Goal: Information Seeking & Learning: Learn about a topic

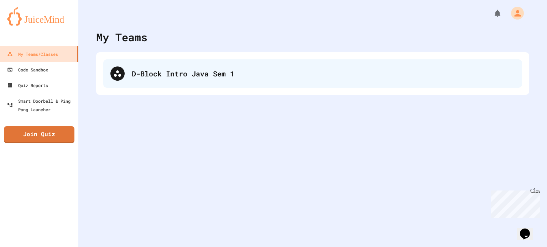
click at [120, 68] on div at bounding box center [117, 74] width 14 height 14
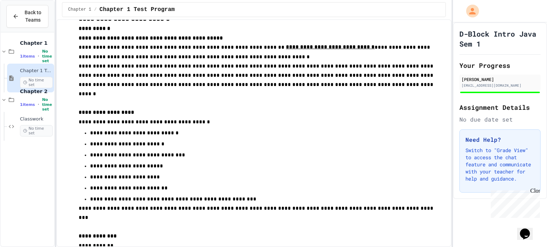
scroll to position [51, 0]
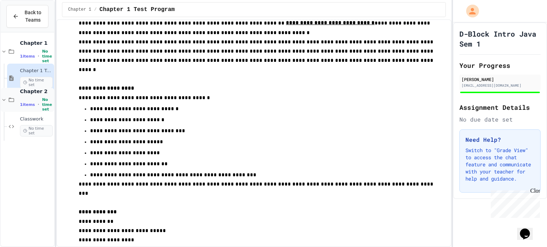
click at [42, 105] on span "No time set" at bounding box center [47, 105] width 11 height 14
click at [34, 124] on div "Classwork No time set" at bounding box center [36, 126] width 33 height 20
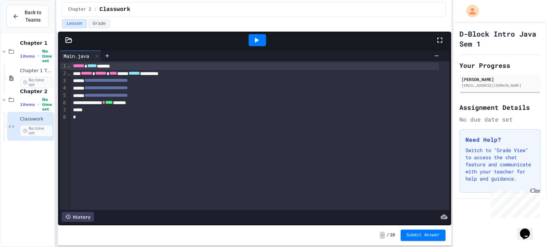
click at [70, 43] on icon at bounding box center [68, 40] width 7 height 7
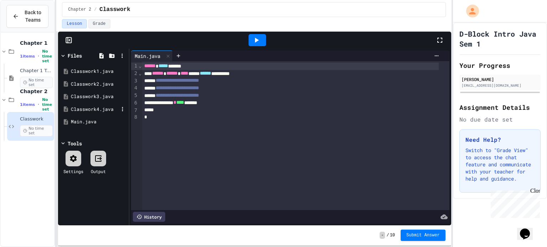
click at [89, 106] on div "Classwork4.java" at bounding box center [95, 109] width 48 height 7
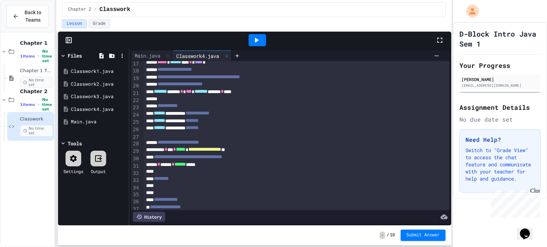
scroll to position [134, 0]
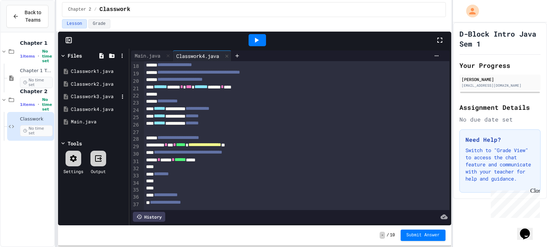
click at [95, 99] on div "Classwork3.java" at bounding box center [95, 96] width 48 height 7
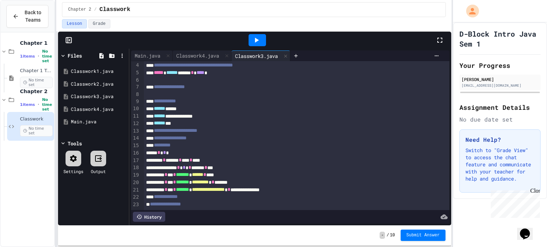
scroll to position [33, 0]
click at [101, 108] on div "Classwork4.java" at bounding box center [95, 109] width 48 height 7
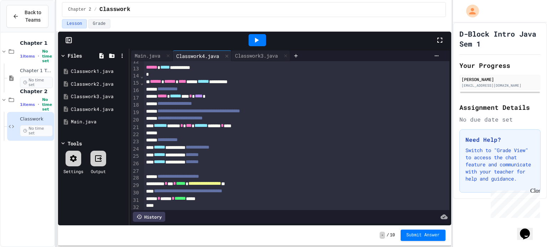
scroll to position [64, 0]
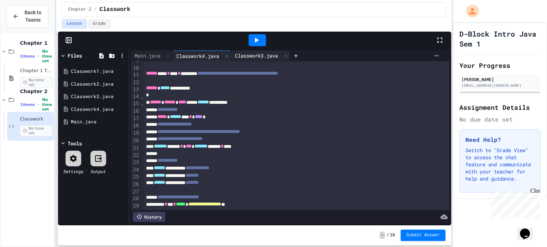
click at [262, 58] on div "Classwork3.java" at bounding box center [256, 55] width 50 height 7
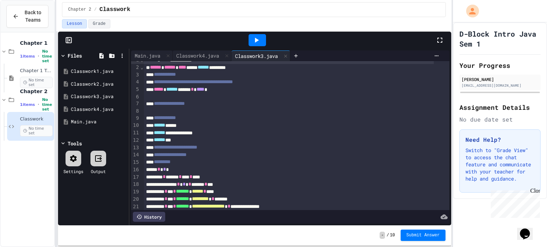
scroll to position [0, 0]
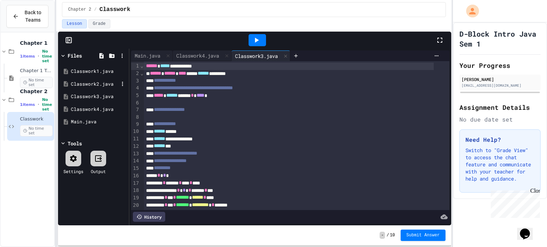
click at [90, 85] on div "Classwork2.java" at bounding box center [95, 84] width 48 height 7
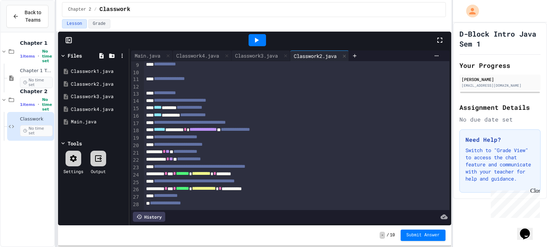
scroll to position [60, 0]
click at [102, 72] on div "Classwork1.java" at bounding box center [95, 71] width 48 height 7
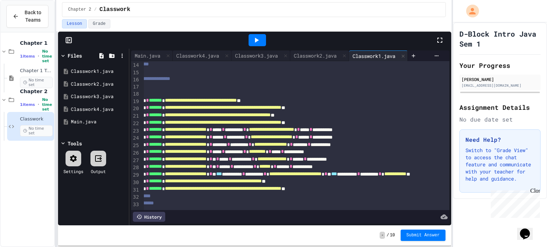
scroll to position [110, 27]
click at [89, 98] on div "Classwork3.java" at bounding box center [95, 96] width 48 height 7
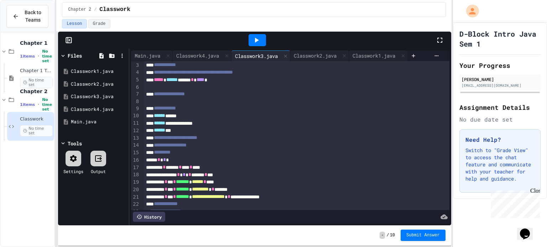
scroll to position [16, 0]
click at [95, 106] on div "Classwork4.java" at bounding box center [95, 109] width 48 height 7
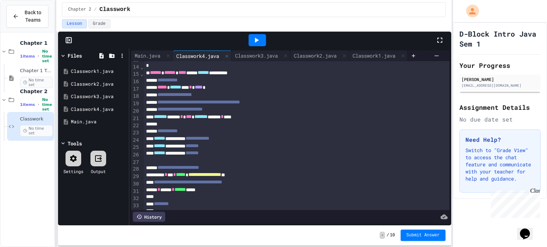
scroll to position [91, 0]
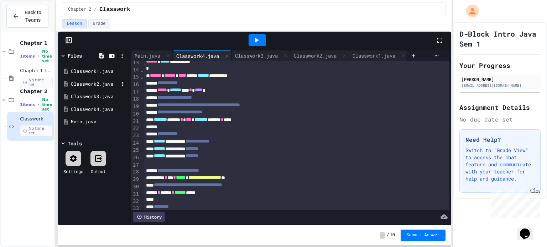
click at [81, 84] on div "Classwork2.java" at bounding box center [95, 84] width 48 height 7
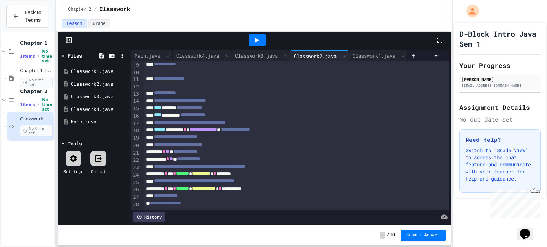
scroll to position [50, 0]
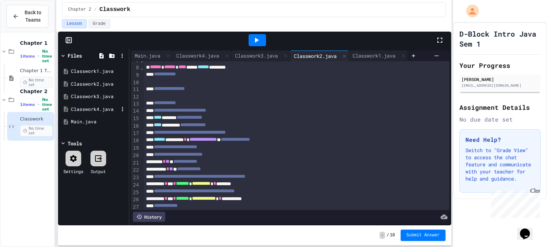
click at [108, 112] on div "Classwork4.java" at bounding box center [95, 109] width 48 height 7
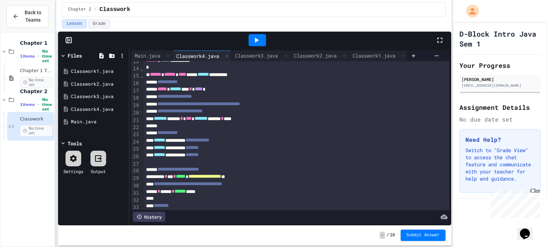
scroll to position [88, 0]
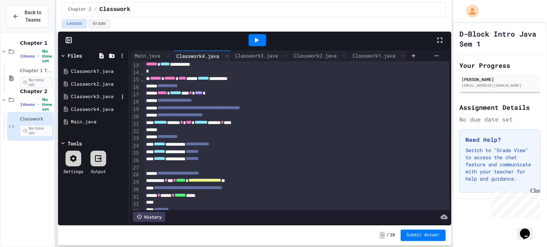
click at [90, 90] on div "Classwork3.java" at bounding box center [93, 96] width 67 height 13
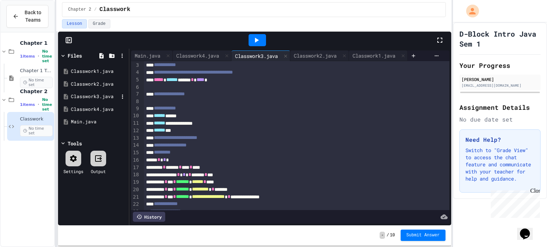
click at [89, 93] on div "Classwork3.java" at bounding box center [95, 96] width 48 height 7
click at [94, 81] on div "Classwork2.java" at bounding box center [95, 84] width 48 height 7
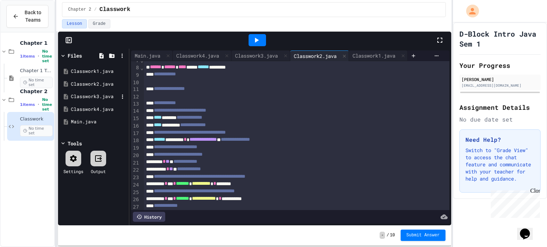
click at [94, 93] on div "Classwork3.java" at bounding box center [95, 96] width 48 height 7
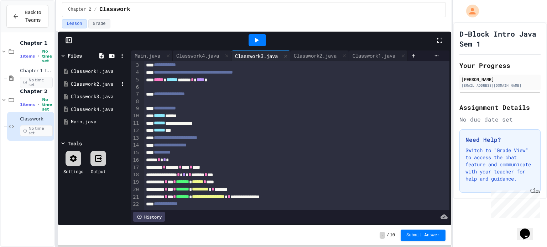
click at [95, 85] on div "Classwork2.java" at bounding box center [95, 84] width 48 height 7
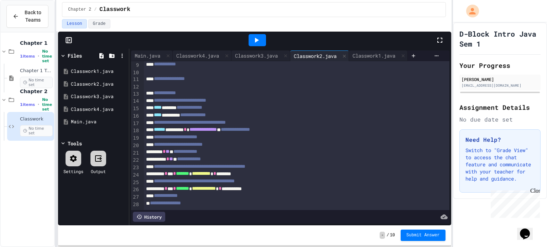
scroll to position [70, 0]
click at [102, 97] on div "Classwork3.java" at bounding box center [95, 96] width 48 height 7
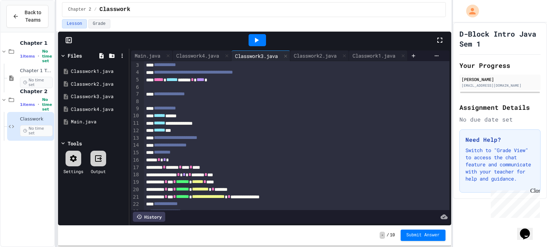
scroll to position [0, 0]
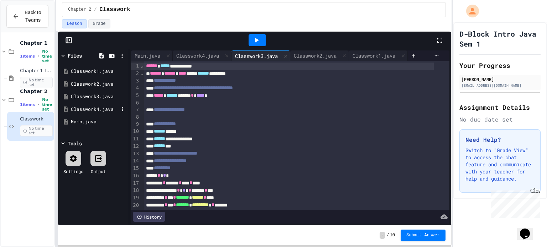
click at [91, 108] on div "Classwork4.java" at bounding box center [95, 109] width 48 height 7
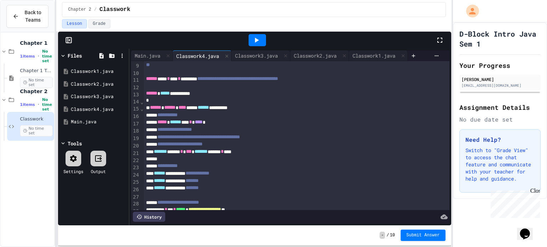
scroll to position [61, 0]
